Goal: Task Accomplishment & Management: Use online tool/utility

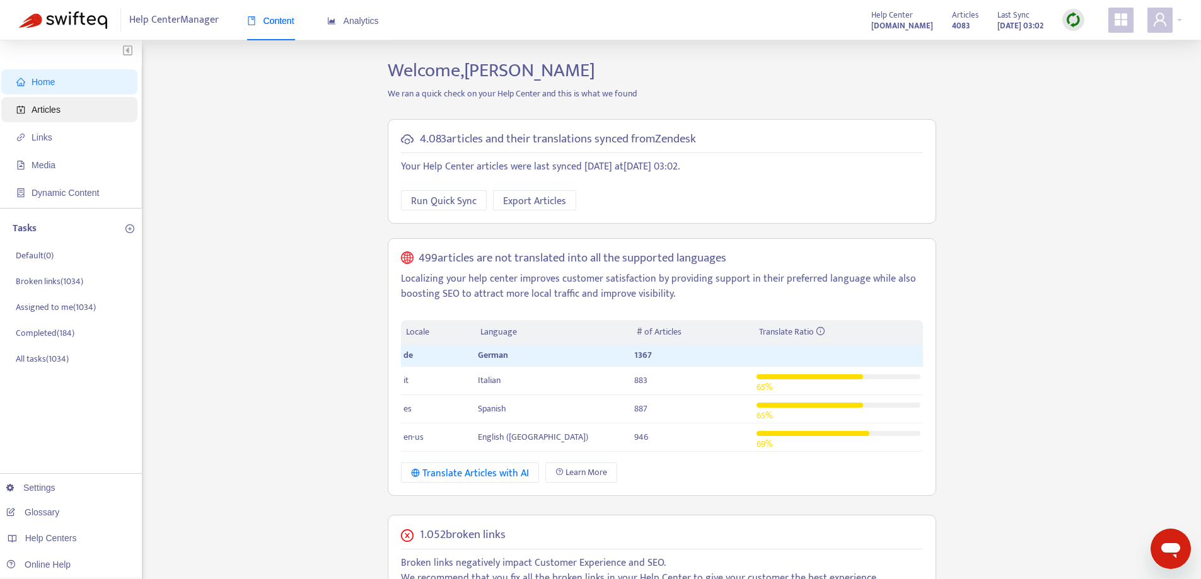
click at [96, 113] on span "Articles" at bounding box center [71, 109] width 111 height 25
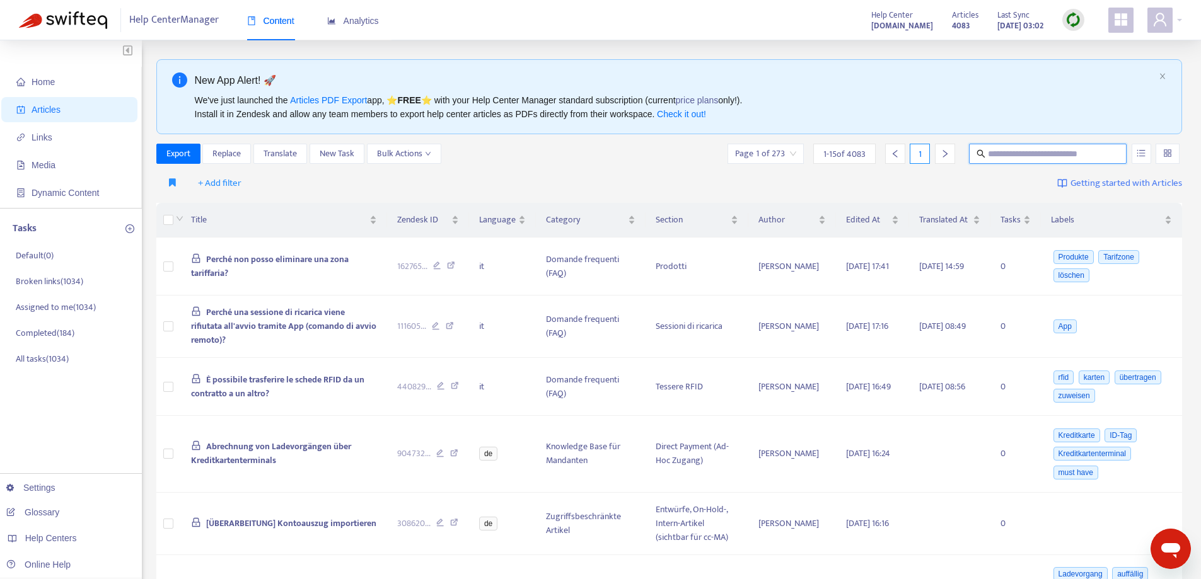
click at [1041, 154] on input "text" at bounding box center [1048, 154] width 121 height 14
paste input "**********"
type input "**********"
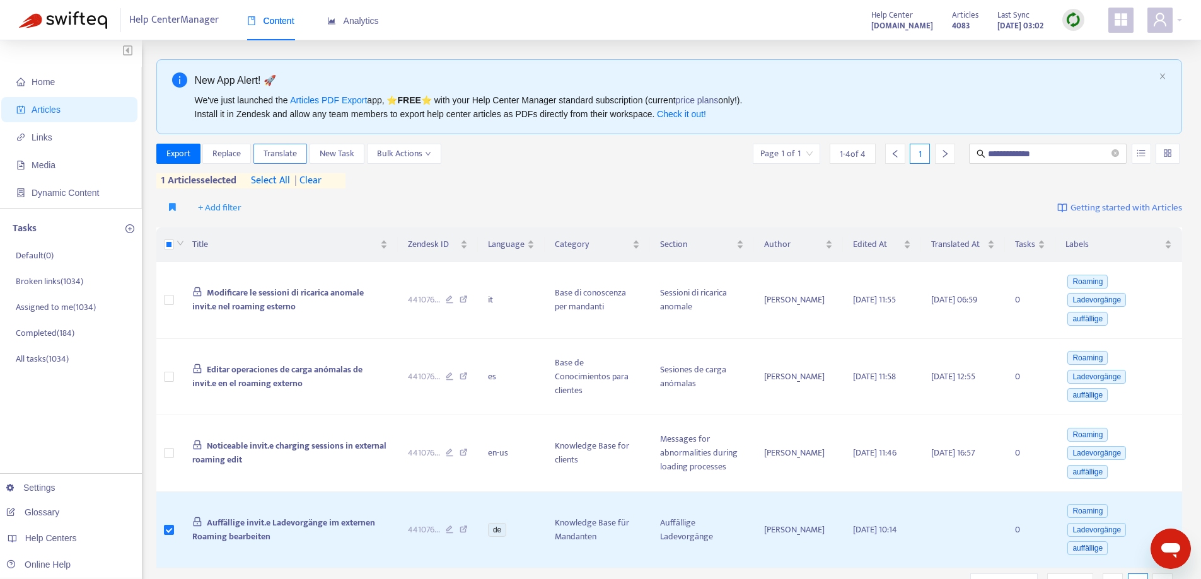
click at [293, 153] on span "Translate" at bounding box center [279, 154] width 33 height 14
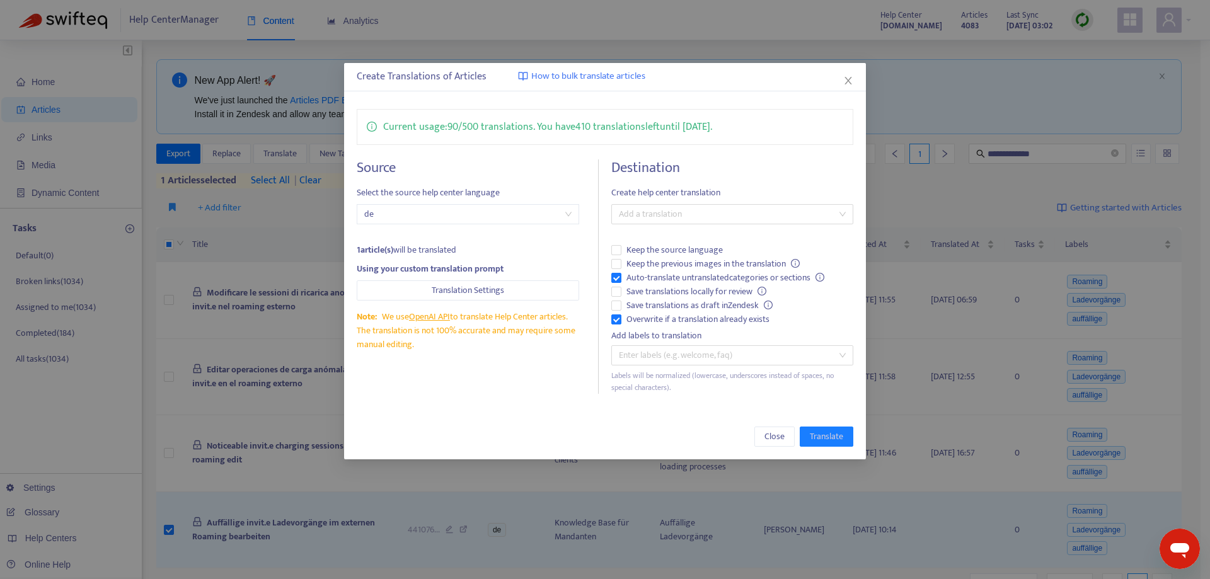
click at [662, 225] on div "Destination Create help center translation Add a translation Keep the source la…" at bounding box center [731, 276] width 241 height 234
click at [668, 217] on div at bounding box center [726, 214] width 223 height 15
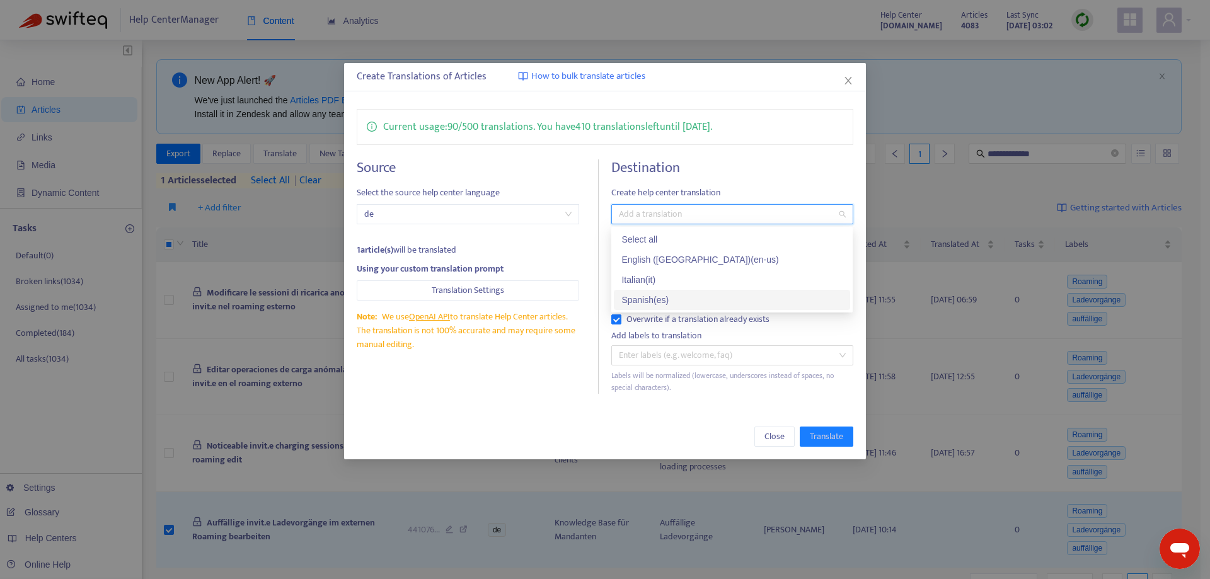
click at [642, 296] on div "Spanish ( es )" at bounding box center [732, 300] width 221 height 14
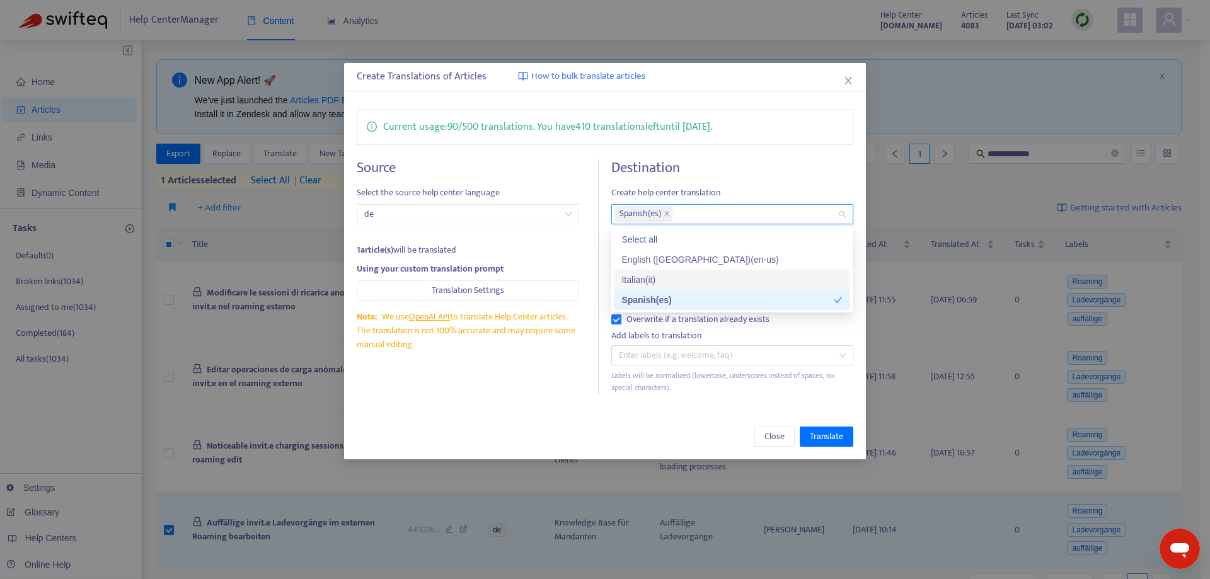
click at [644, 278] on div "Italian ( it )" at bounding box center [732, 280] width 221 height 14
click at [765, 154] on div "Current usage: 90 / 500 translations . You have 410 translations left until [DA…" at bounding box center [604, 251] width 521 height 310
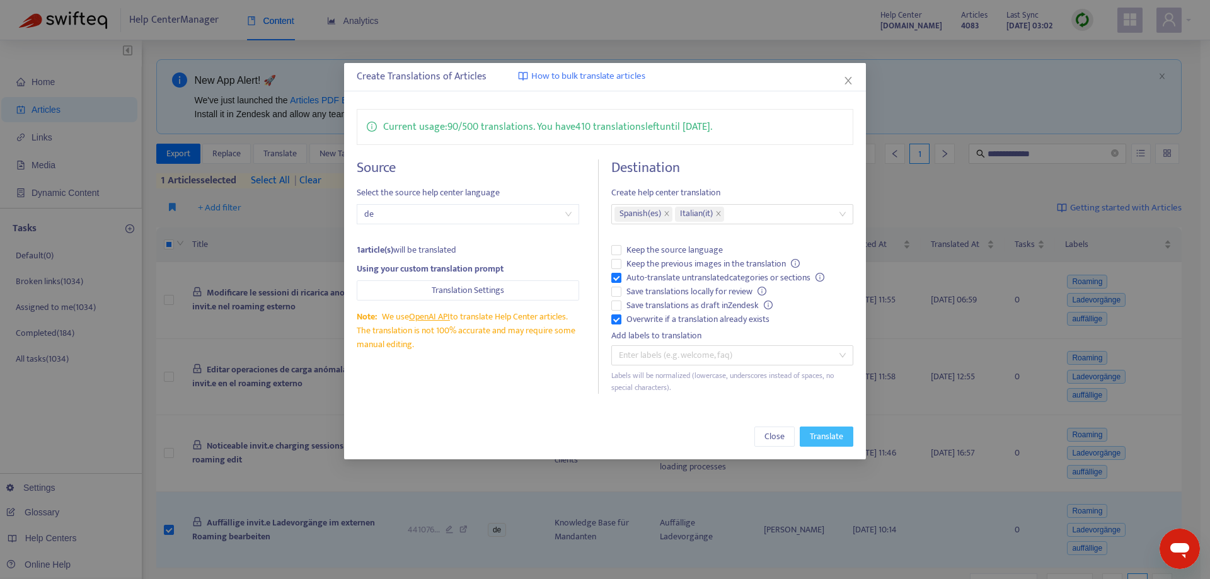
click at [807, 436] on button "Translate" at bounding box center [827, 437] width 54 height 20
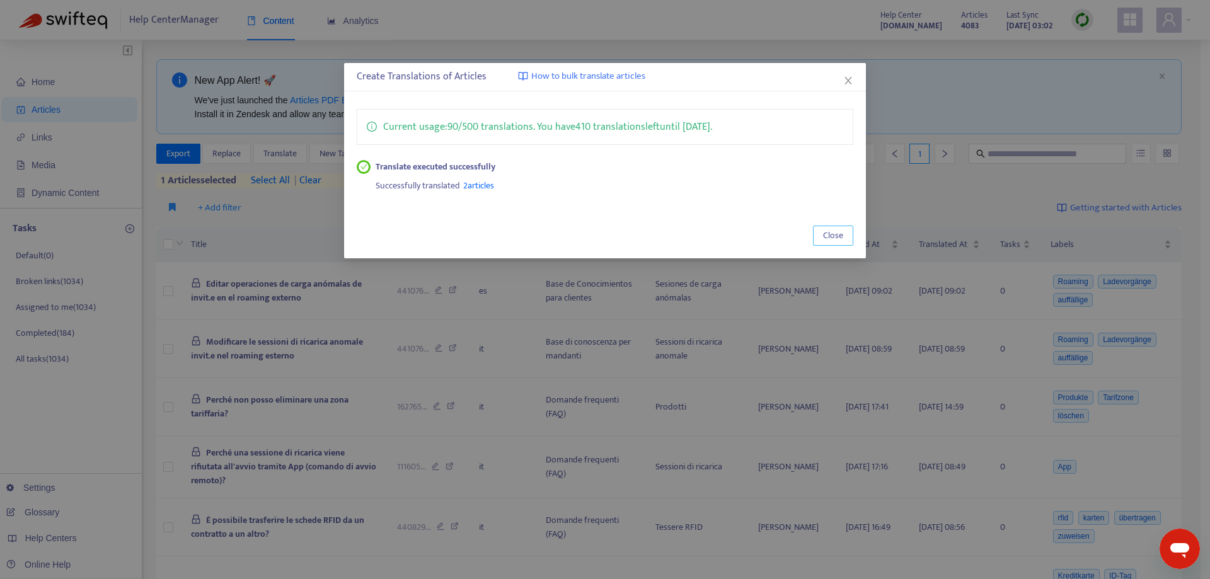
click at [835, 238] on span "Close" at bounding box center [833, 236] width 20 height 14
